Goal: Task Accomplishment & Management: Use online tool/utility

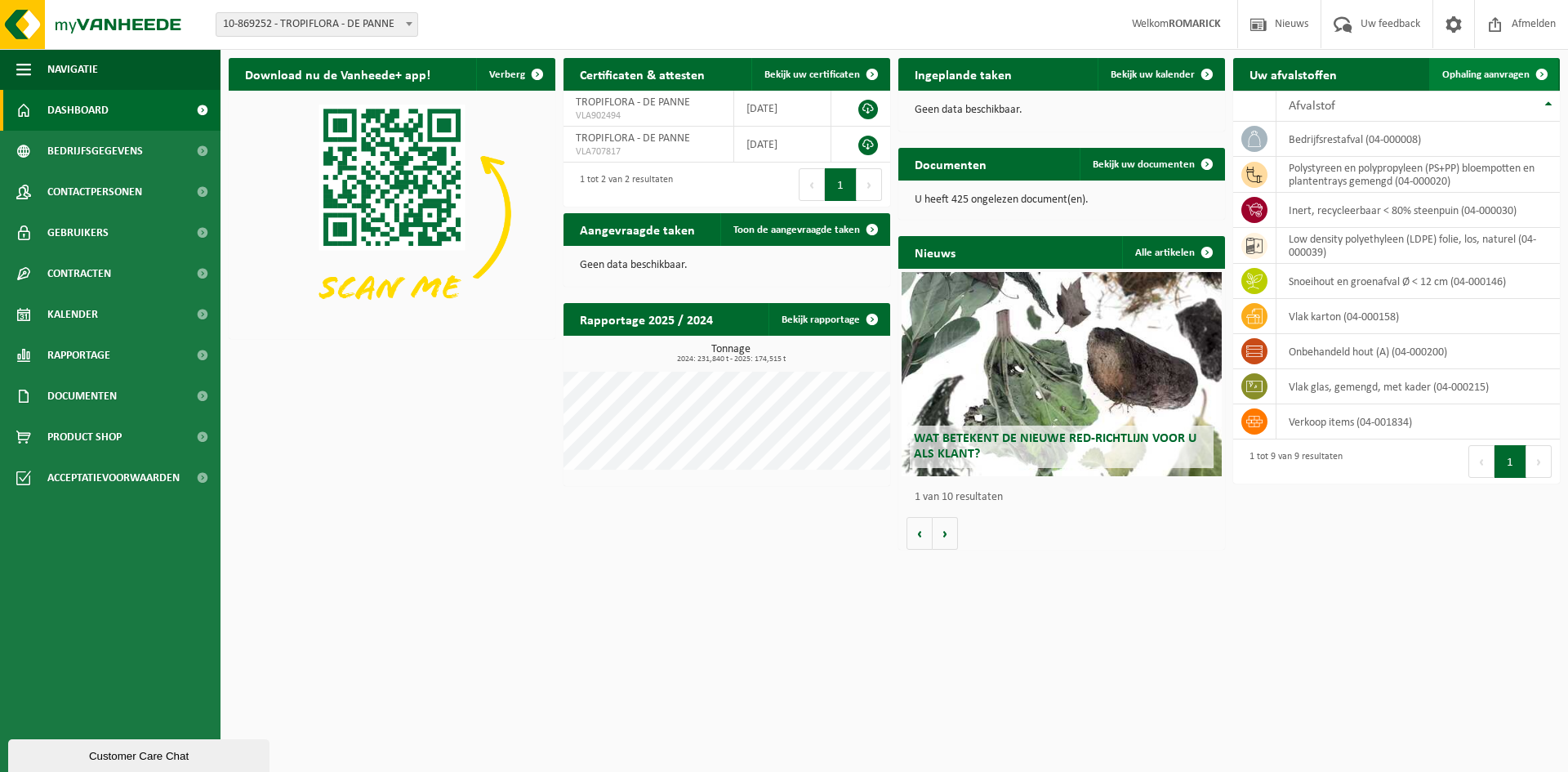
click at [1465, 79] on span "Ophaling aanvragen" at bounding box center [1486, 74] width 88 height 11
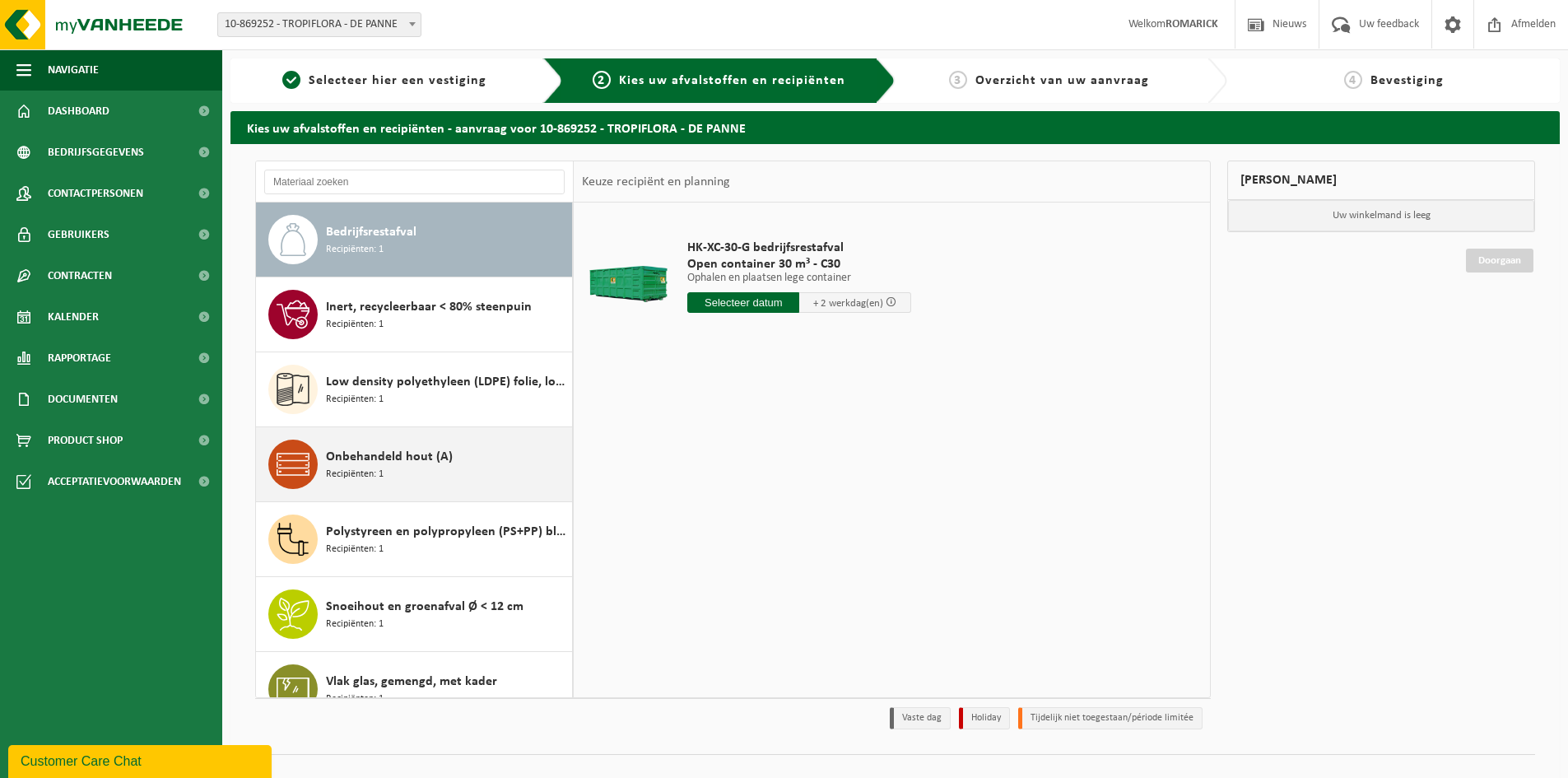
click at [389, 464] on span "Onbehandeld hout (A)" at bounding box center [389, 457] width 127 height 20
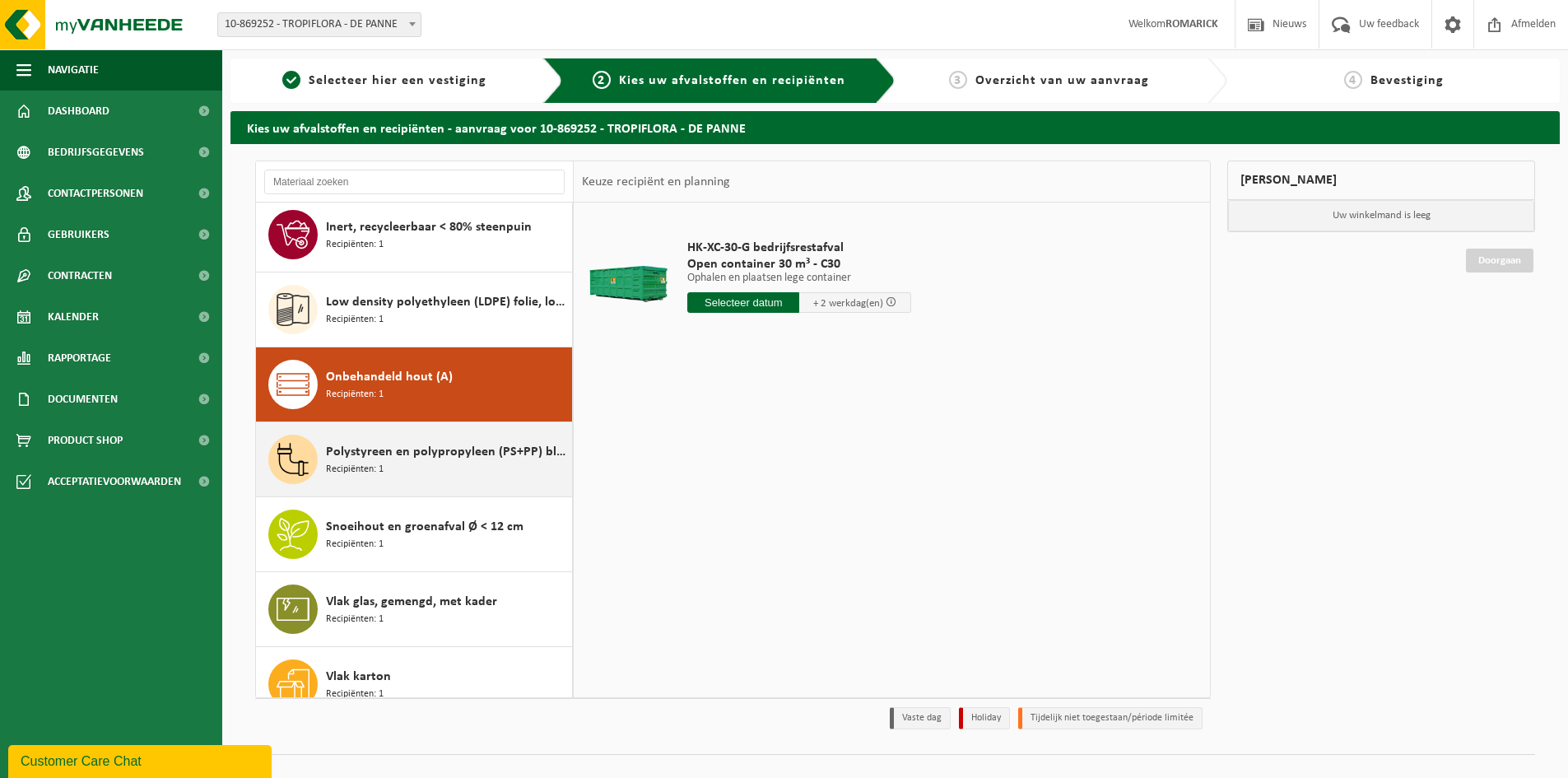
scroll to position [103, 0]
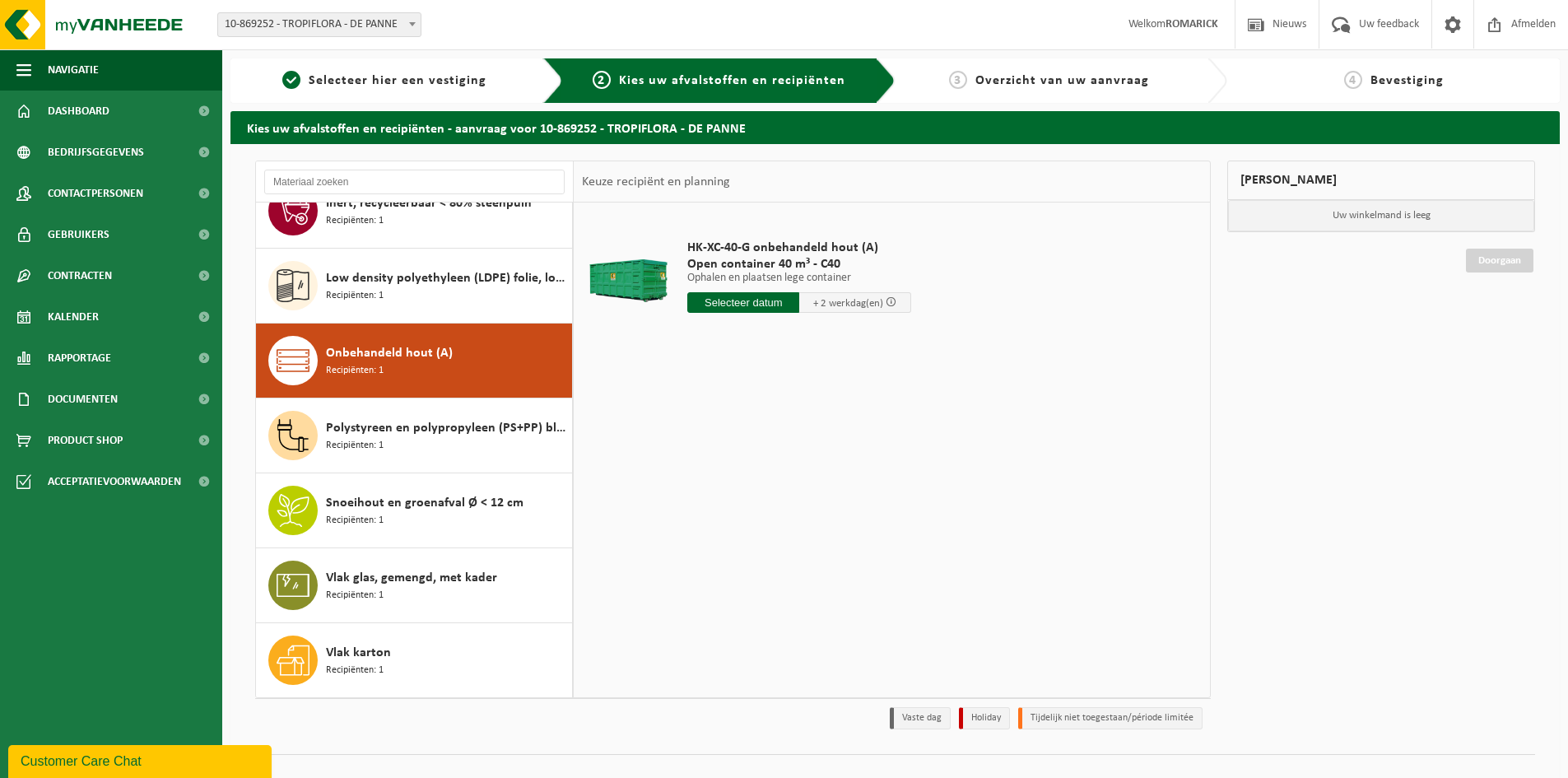
click at [727, 304] on input "text" at bounding box center [743, 302] width 112 height 21
click at [812, 503] on div "29" at bounding box center [818, 501] width 29 height 27
type input "Van 2025-08-29"
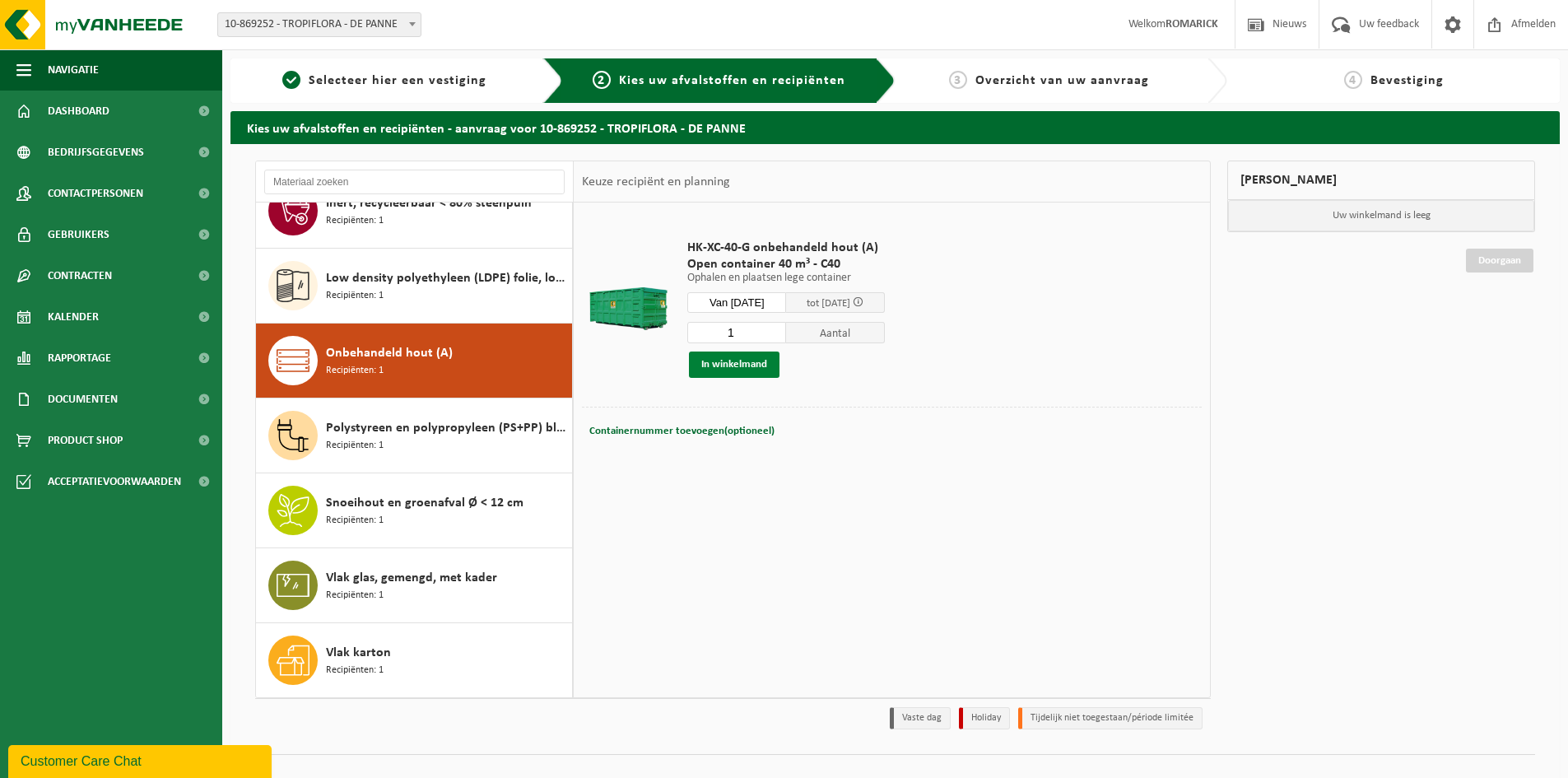
click at [717, 361] on button "In winkelmand" at bounding box center [734, 364] width 91 height 27
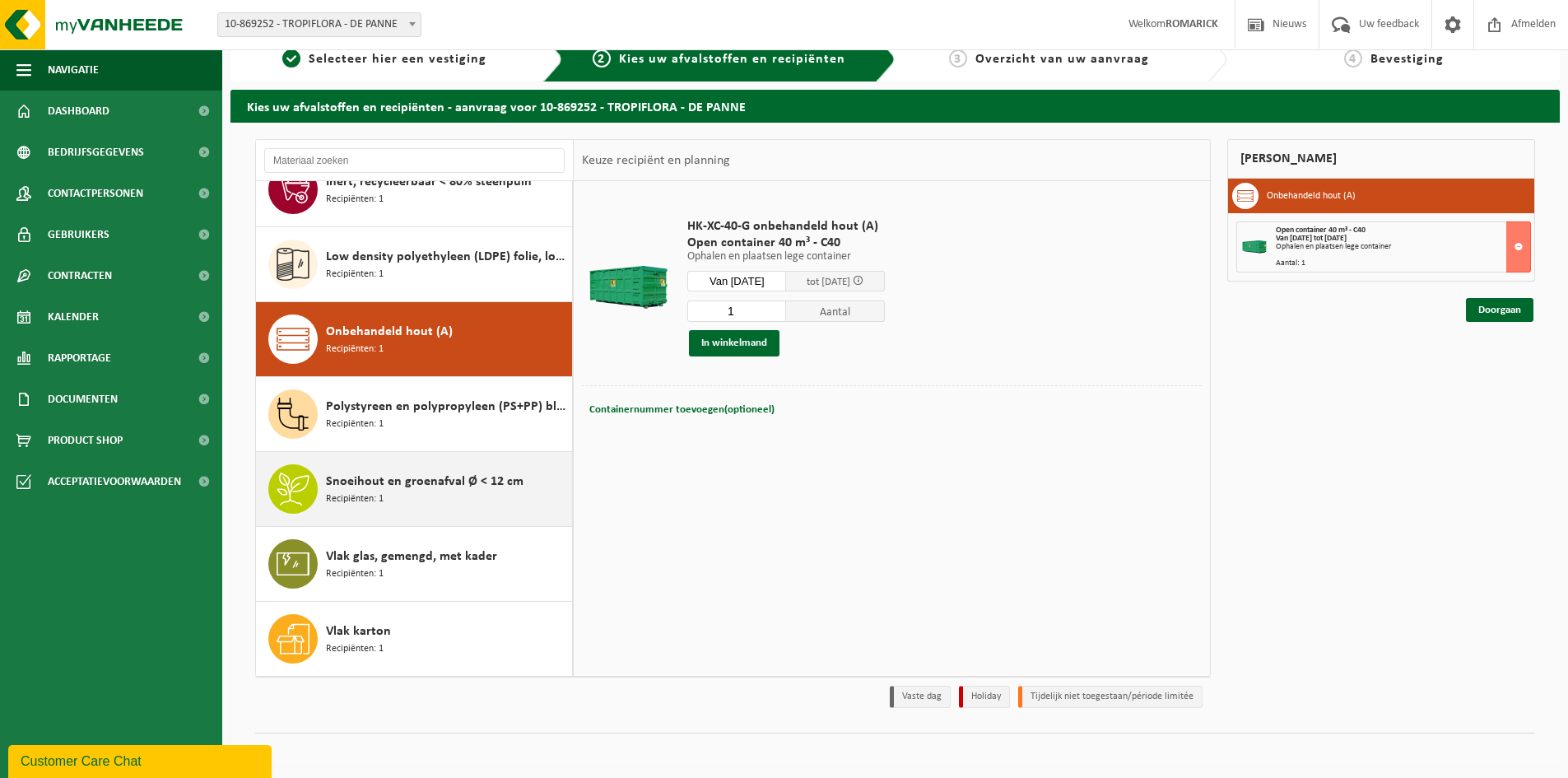
scroll to position [27, 0]
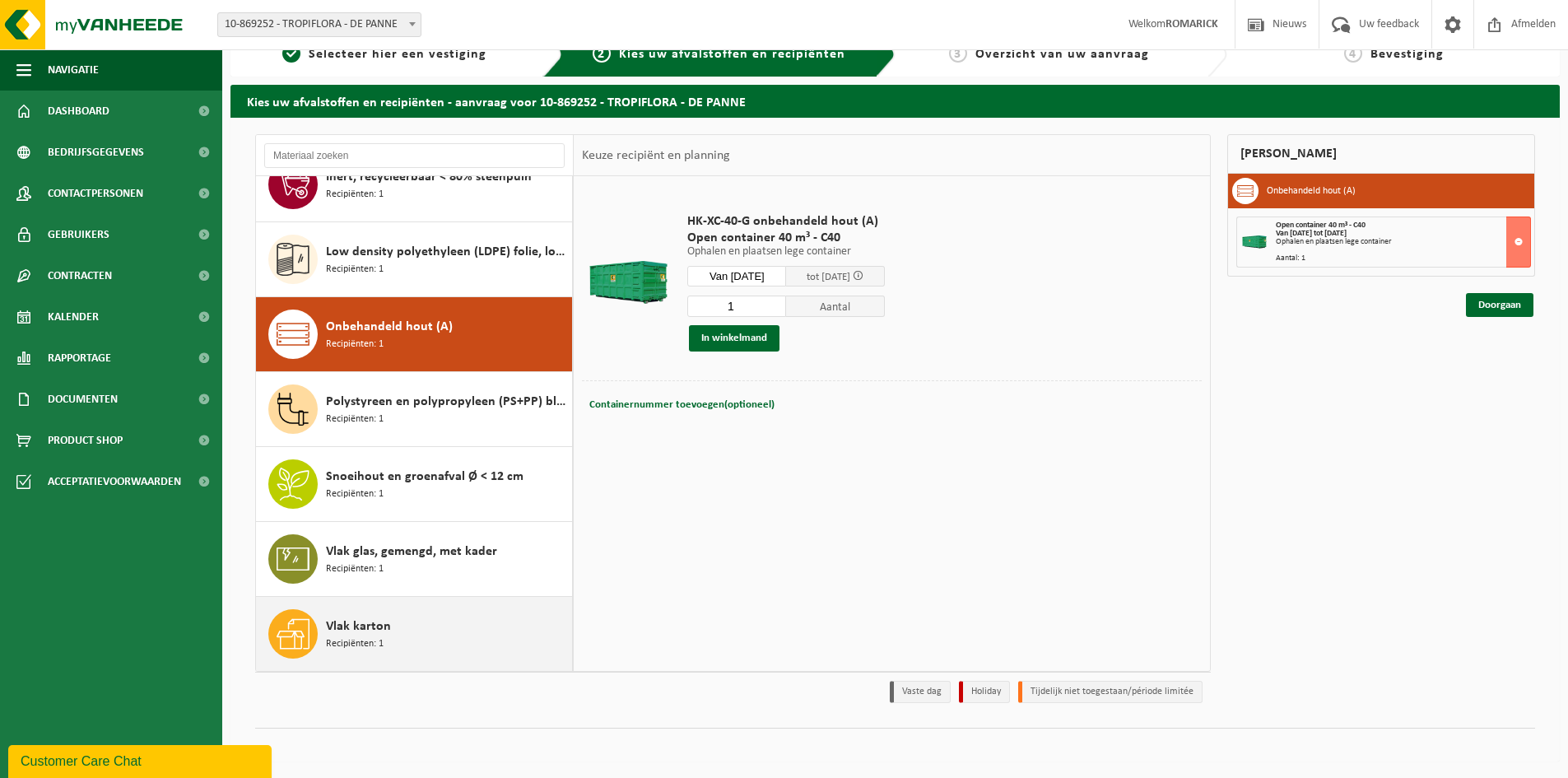
click at [380, 629] on span "Vlak karton" at bounding box center [359, 626] width 65 height 20
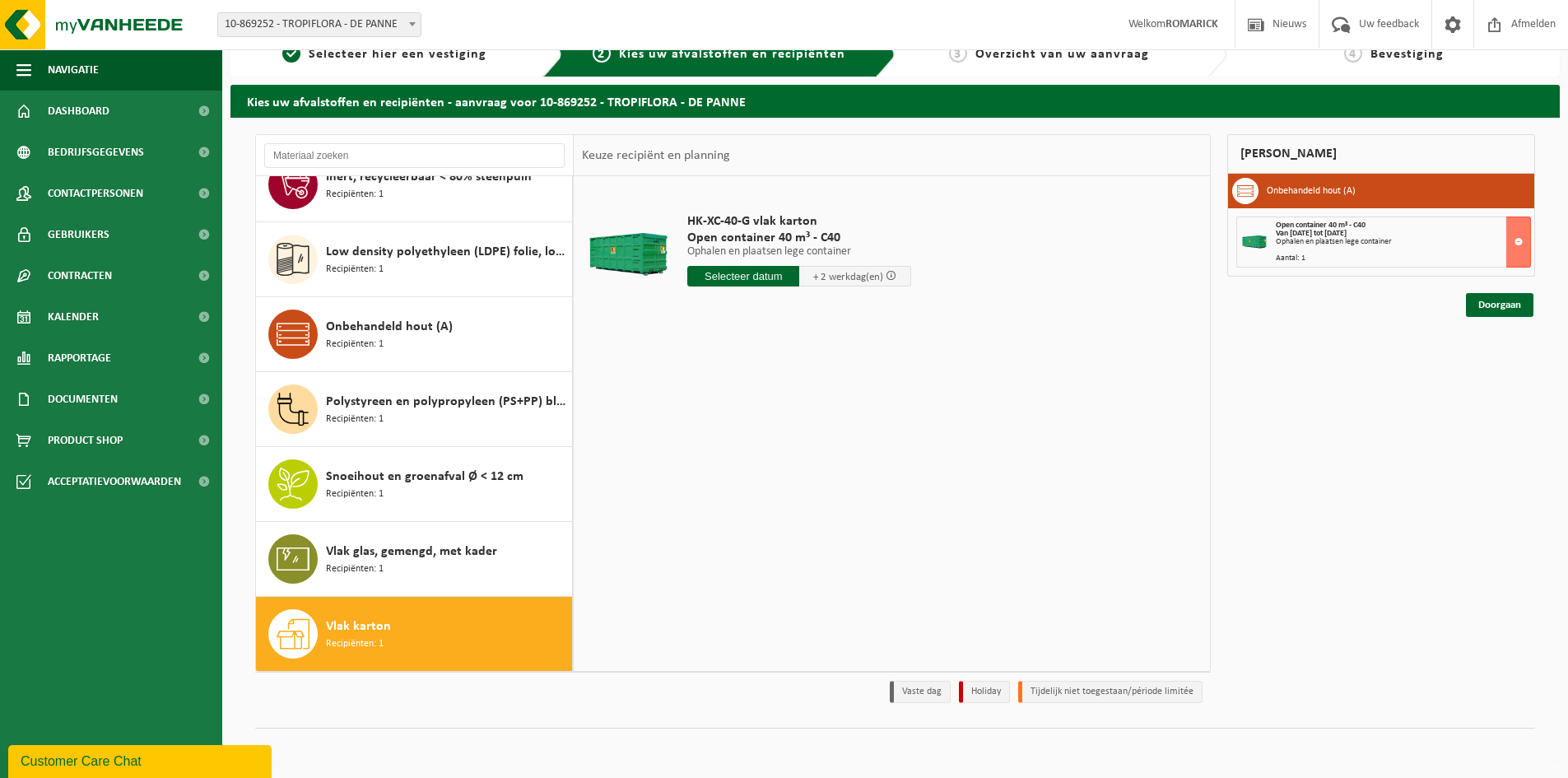
click at [751, 280] on input "text" at bounding box center [743, 276] width 112 height 21
click at [816, 479] on div "29" at bounding box center [818, 475] width 29 height 27
type input "Van 2025-08-29"
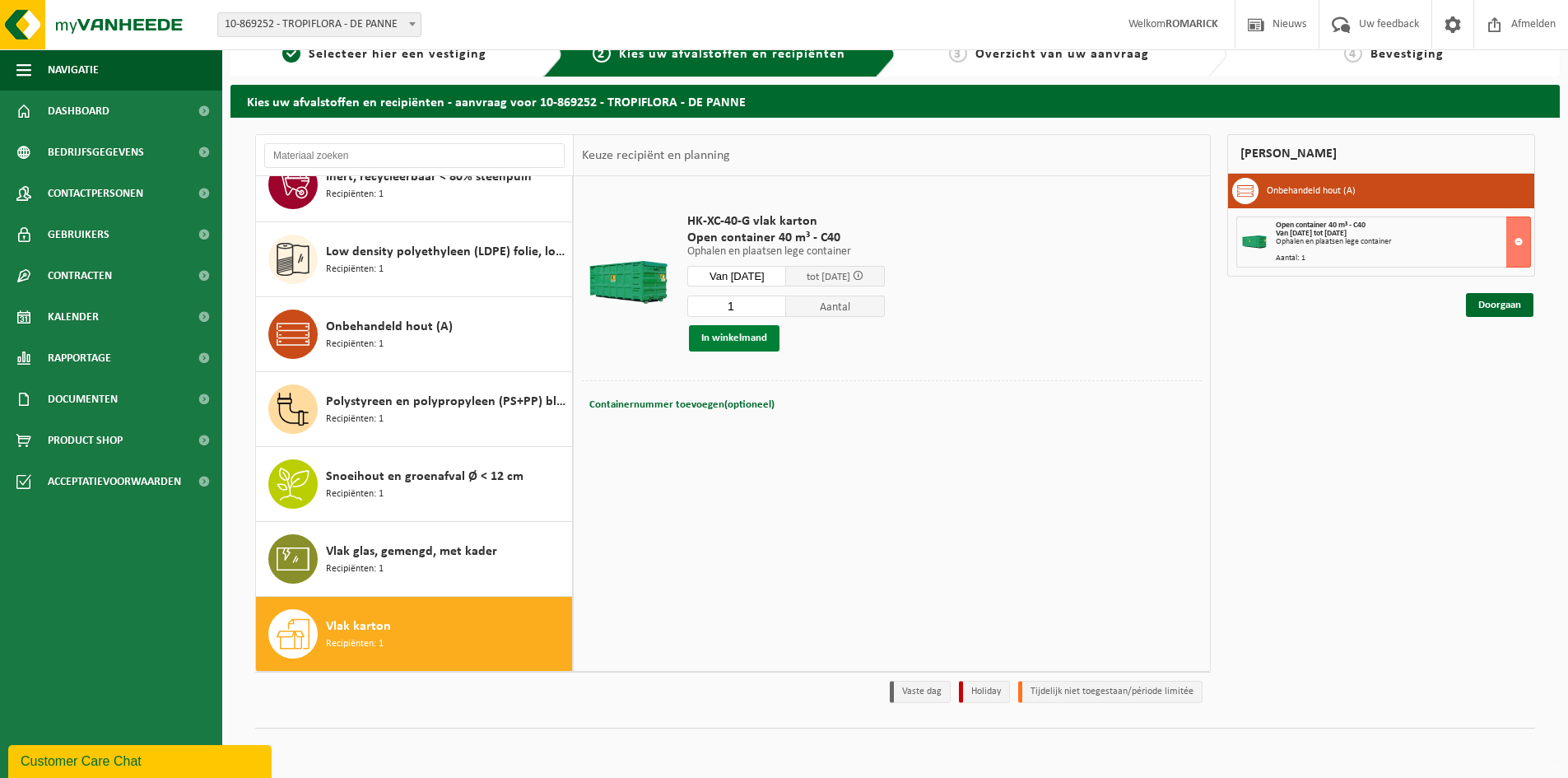
click at [747, 339] on button "In winkelmand" at bounding box center [734, 339] width 91 height 27
